Goal: Information Seeking & Learning: Learn about a topic

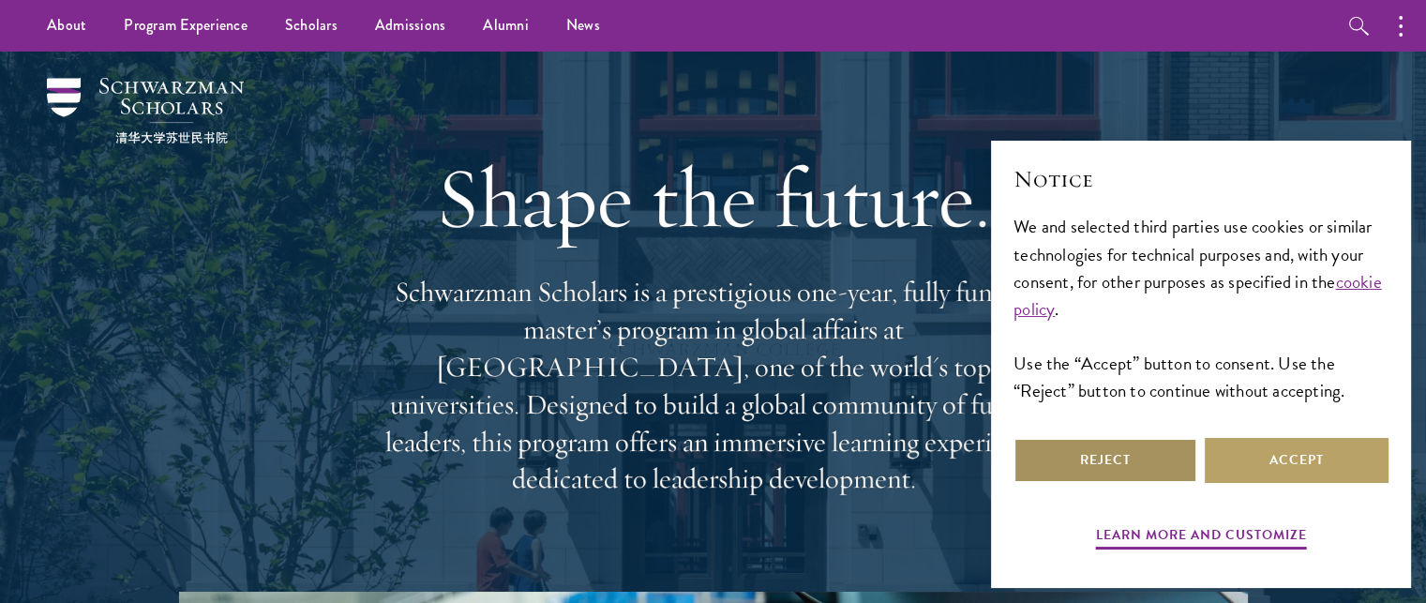
click at [1135, 459] on button "Reject" at bounding box center [1105, 460] width 184 height 45
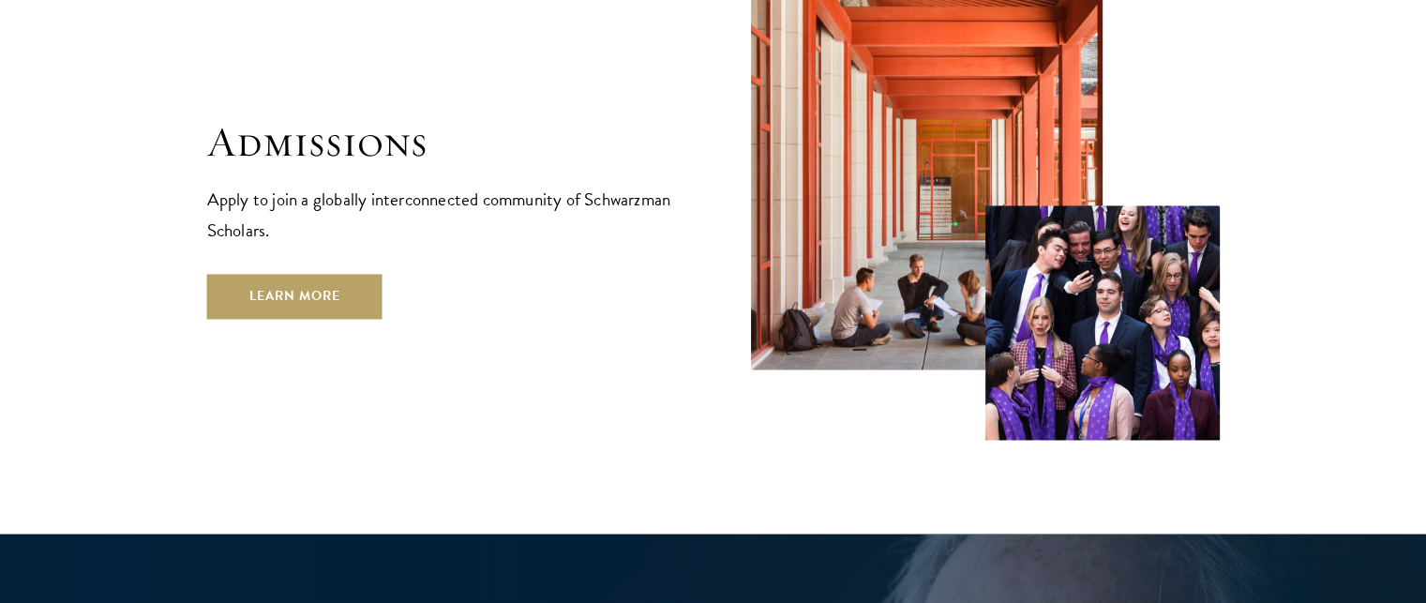
scroll to position [3148, 0]
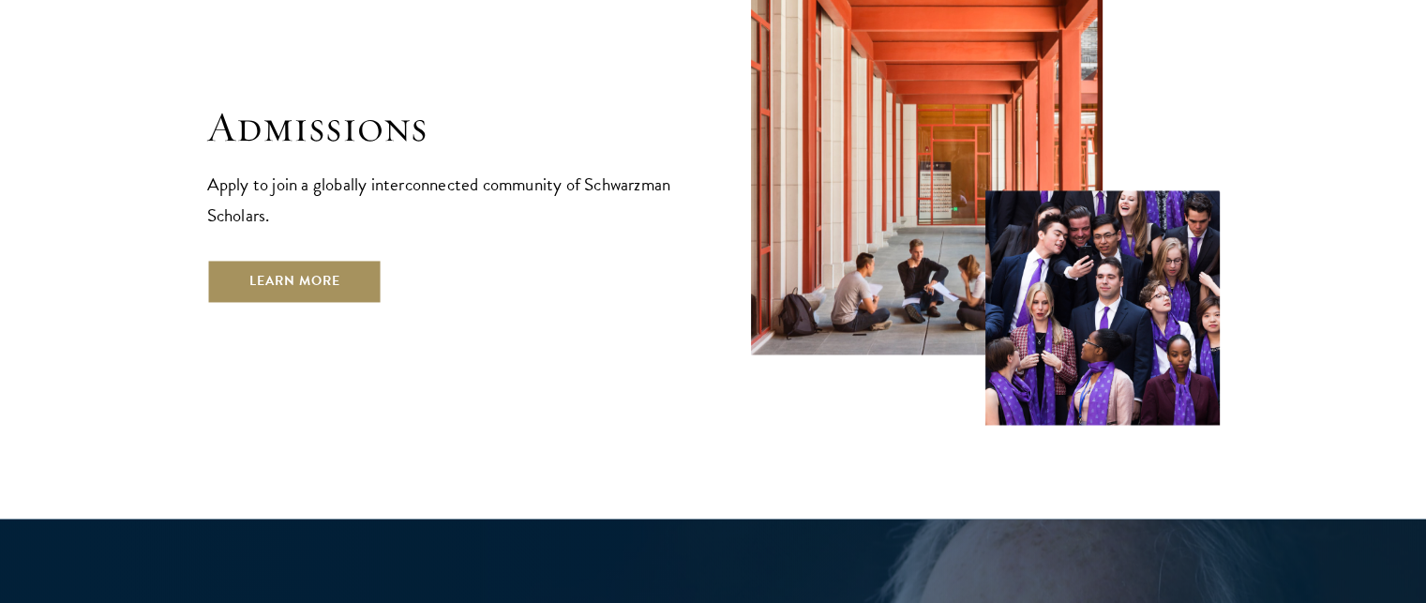
click at [304, 259] on link "Learn More" at bounding box center [294, 281] width 175 height 45
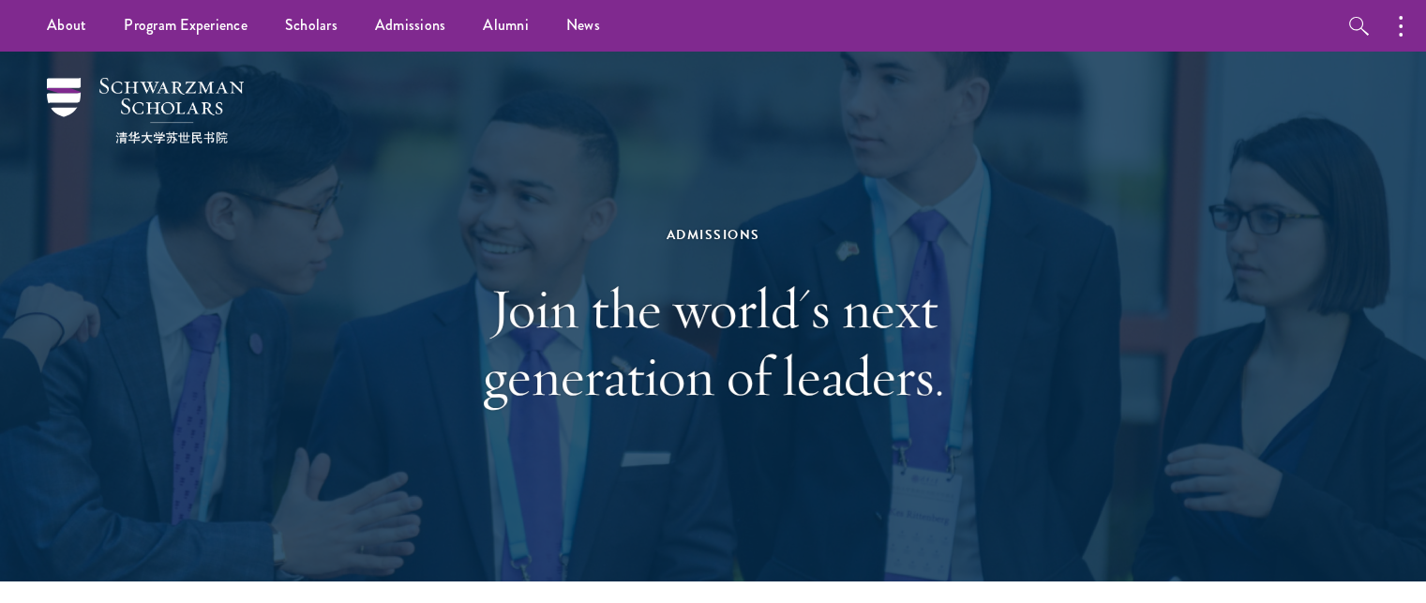
click at [932, 277] on h1 "Join the world's next generation of leaders." at bounding box center [713, 342] width 647 height 135
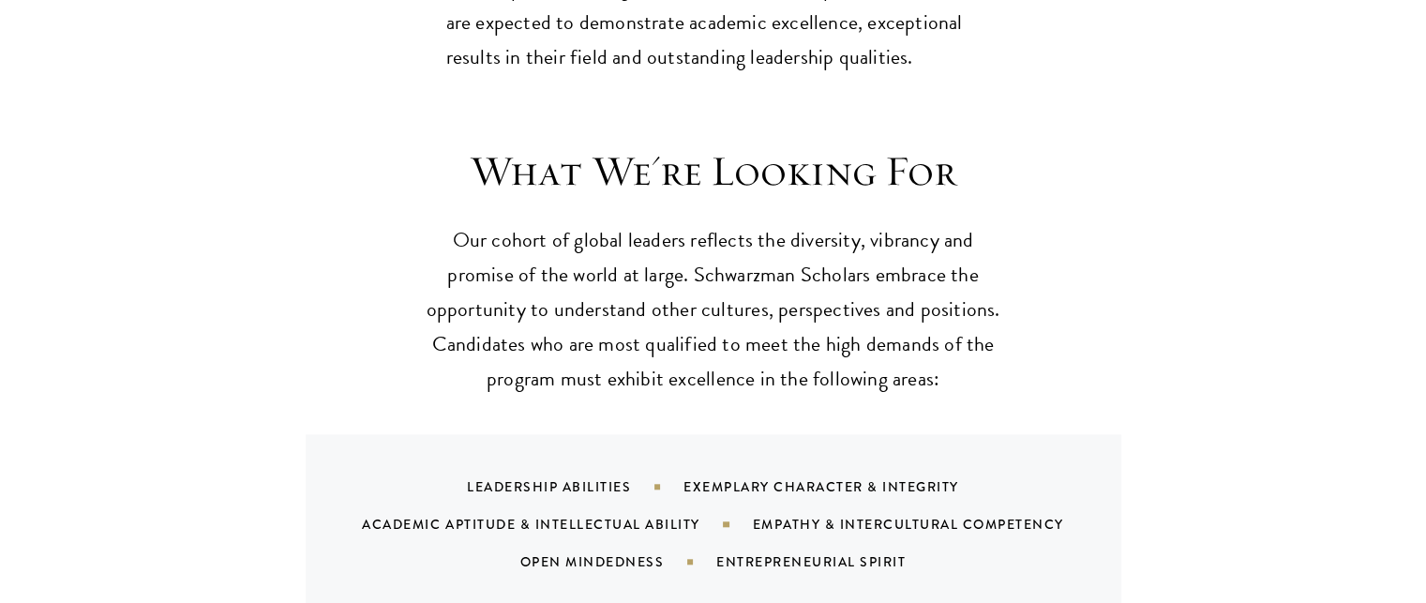
scroll to position [1702, 0]
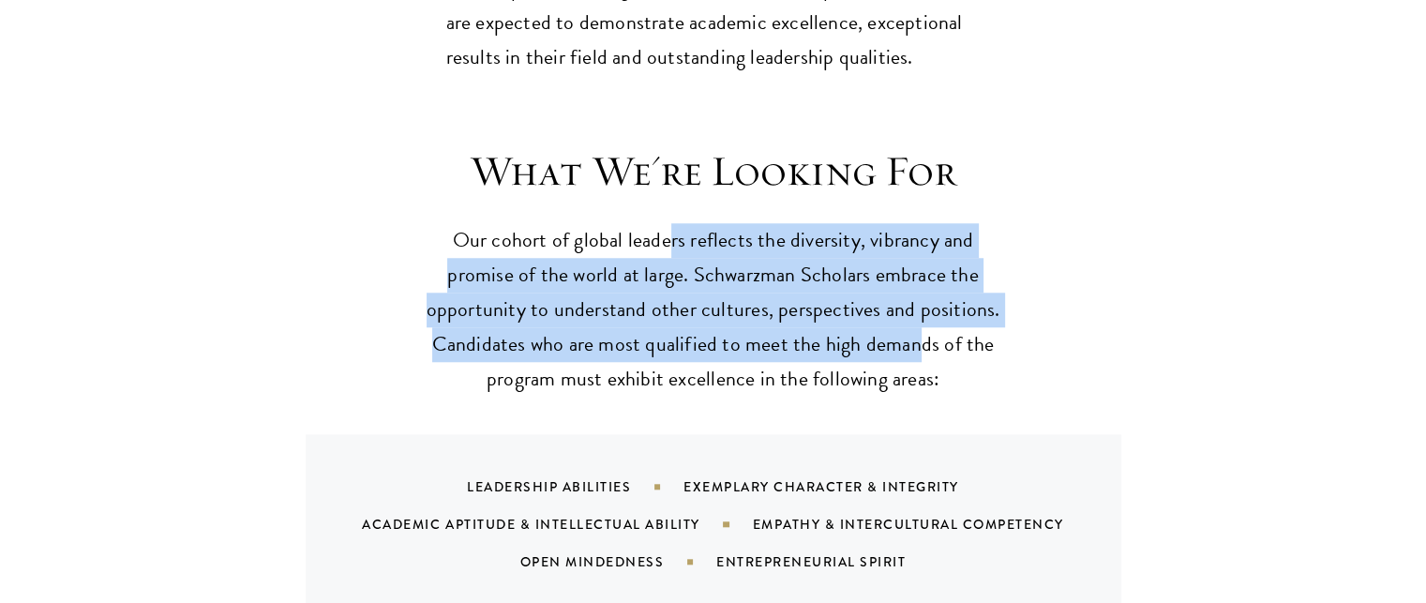
drag, startPoint x: 665, startPoint y: 194, endPoint x: 915, endPoint y: 320, distance: 279.2
click at [915, 320] on p "Our cohort of global leaders reflects the diversity, vibrancy and promise of th…" at bounding box center [713, 309] width 581 height 173
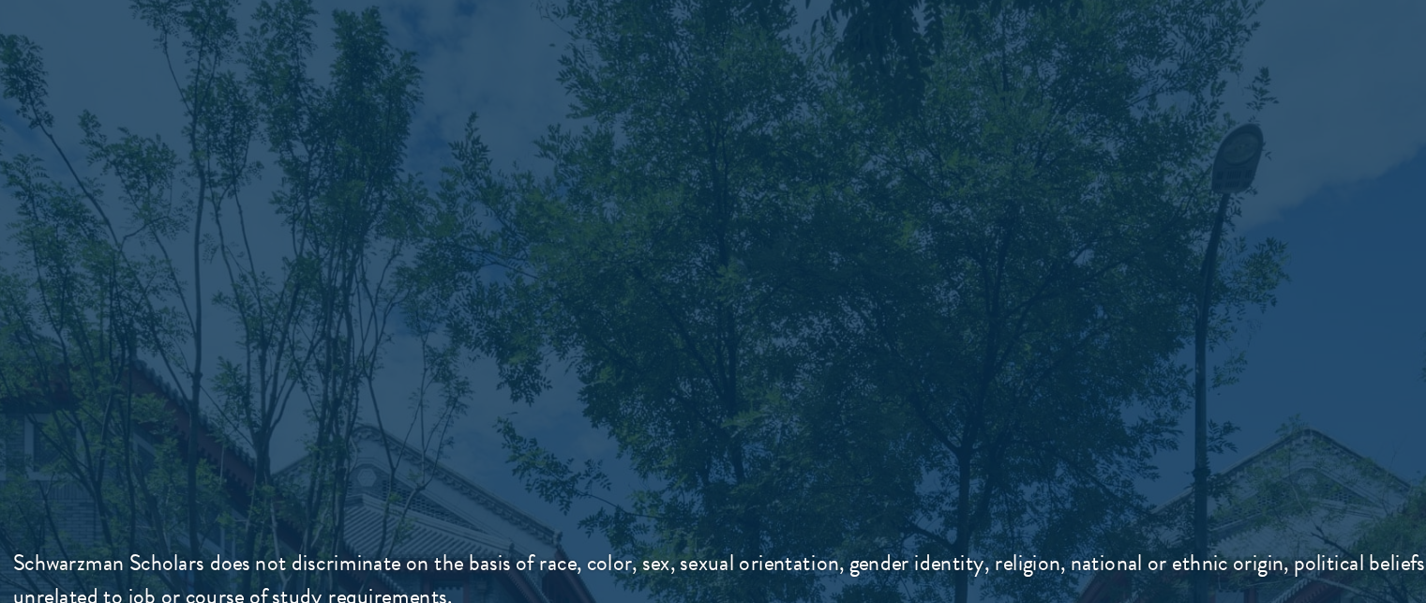
scroll to position [3340, 0]
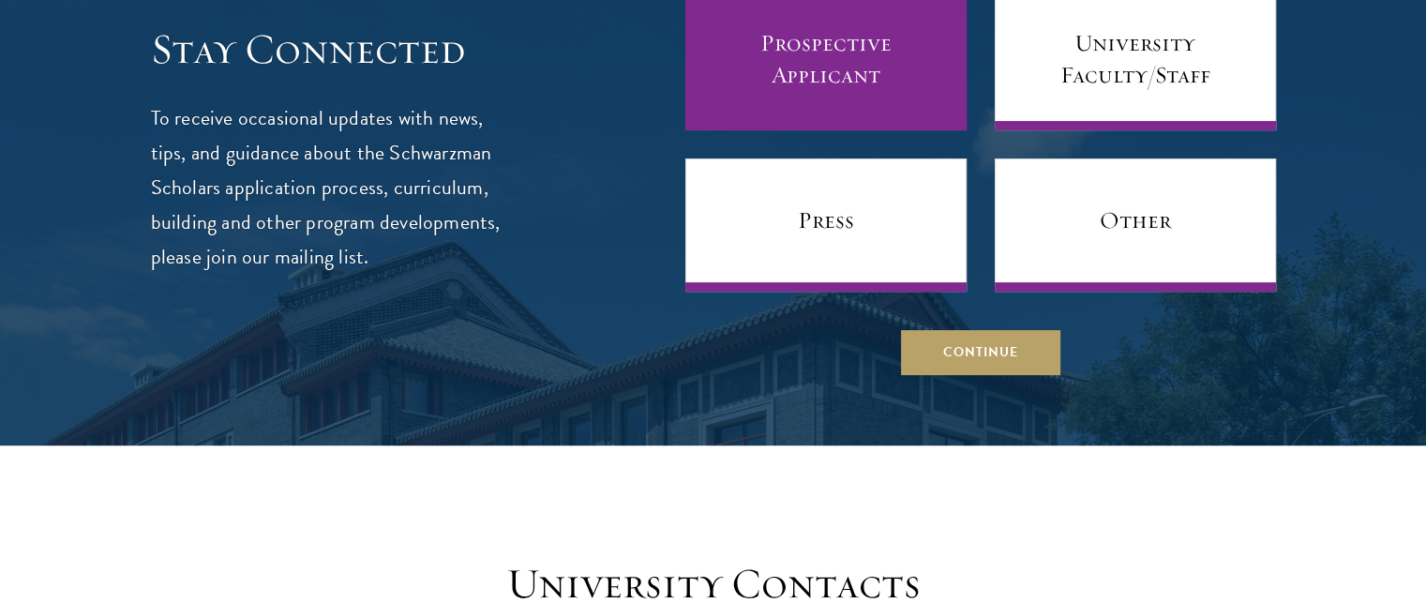
scroll to position [7571, 0]
